Goal: Navigation & Orientation: Find specific page/section

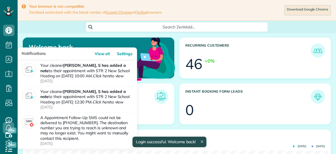
scroll to position [134, 302]
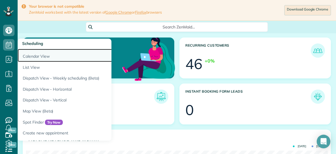
click at [27, 55] on link "Calendar View" at bounding box center [89, 55] width 142 height 13
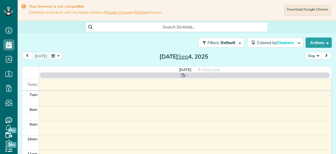
scroll to position [2, 2]
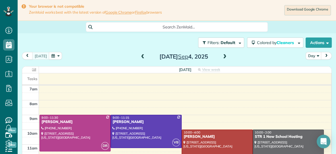
click at [225, 56] on span at bounding box center [225, 56] width 6 height 5
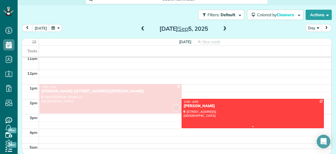
scroll to position [59, 0]
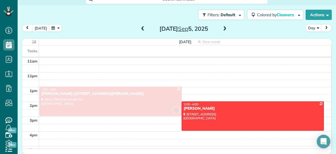
click at [224, 29] on span at bounding box center [225, 28] width 6 height 5
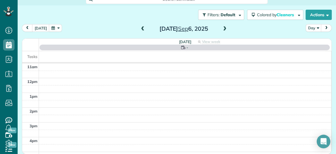
scroll to position [0, 0]
click at [224, 29] on span at bounding box center [225, 28] width 6 height 5
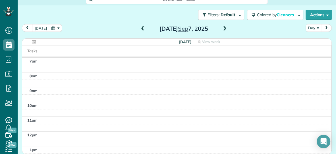
click at [224, 29] on span at bounding box center [225, 28] width 6 height 5
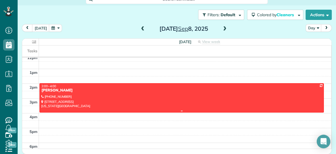
scroll to position [78, 0]
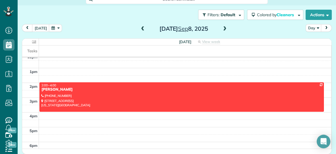
click at [225, 30] on span at bounding box center [225, 28] width 6 height 5
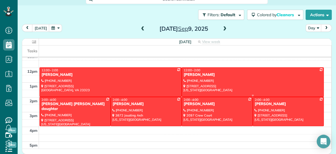
scroll to position [65, 0]
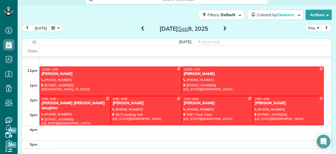
click at [224, 29] on span at bounding box center [225, 28] width 6 height 5
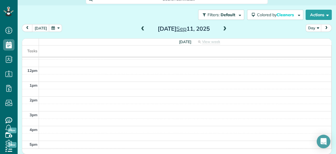
scroll to position [0, 0]
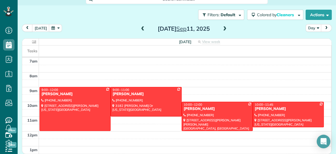
click at [142, 30] on span at bounding box center [143, 28] width 6 height 5
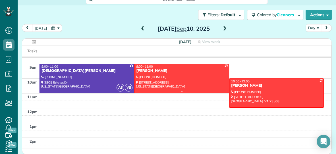
scroll to position [24, 0]
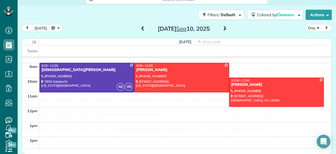
click at [225, 29] on span at bounding box center [225, 28] width 6 height 5
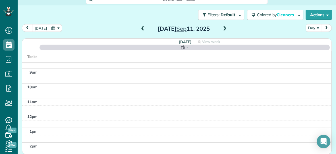
scroll to position [0, 0]
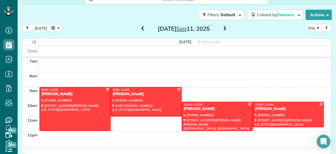
click at [225, 29] on span at bounding box center [225, 28] width 6 height 5
